Goal: Information Seeking & Learning: Find specific fact

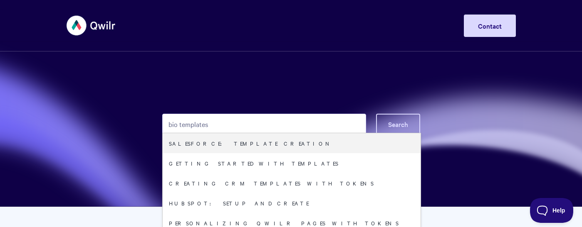
type input "bio templates"
click at [405, 123] on span "Search" at bounding box center [398, 124] width 20 height 9
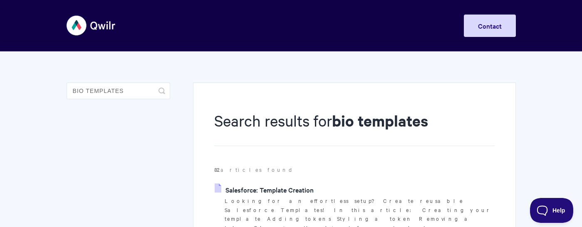
click at [76, 23] on img at bounding box center [91, 25] width 49 height 31
